Goal: Task Accomplishment & Management: Manage account settings

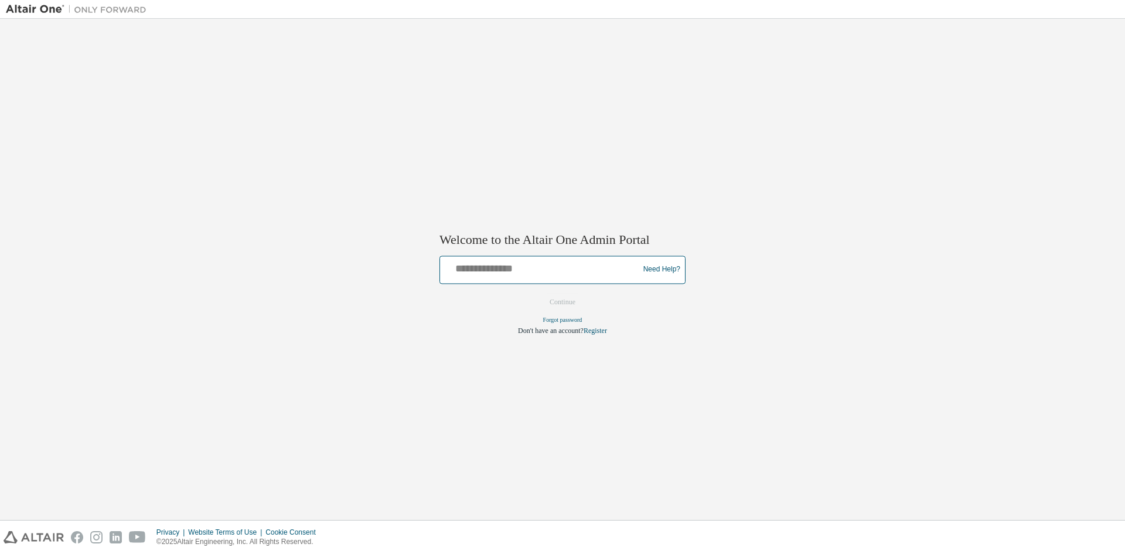
click at [532, 267] on input "text" at bounding box center [541, 266] width 193 height 17
type input "**********"
click at [537, 293] on button "Continue" at bounding box center [562, 302] width 50 height 18
